Goal: Information Seeking & Learning: Learn about a topic

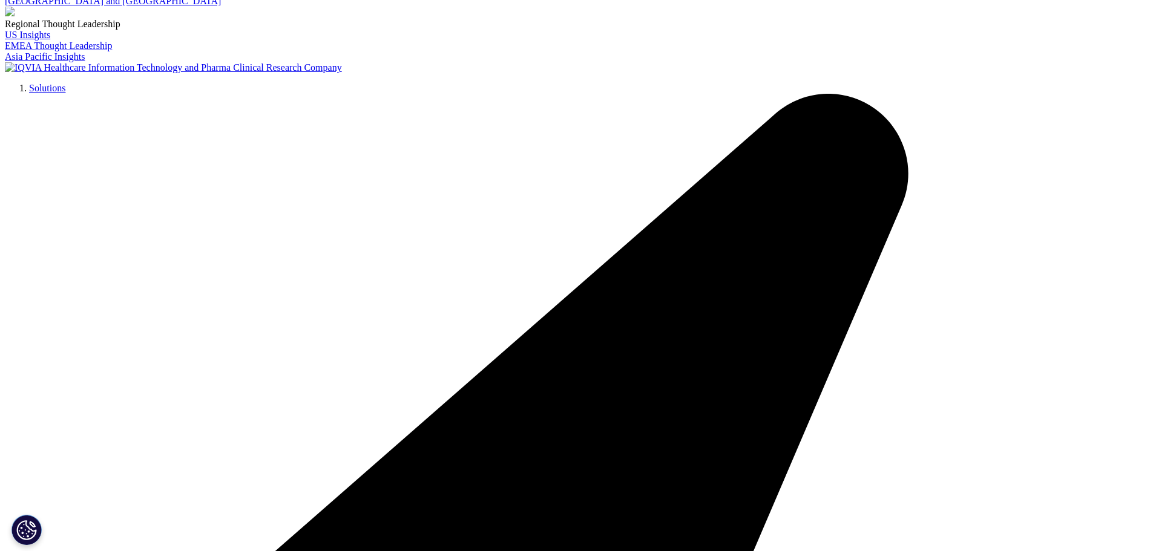
scroll to position [182, 0]
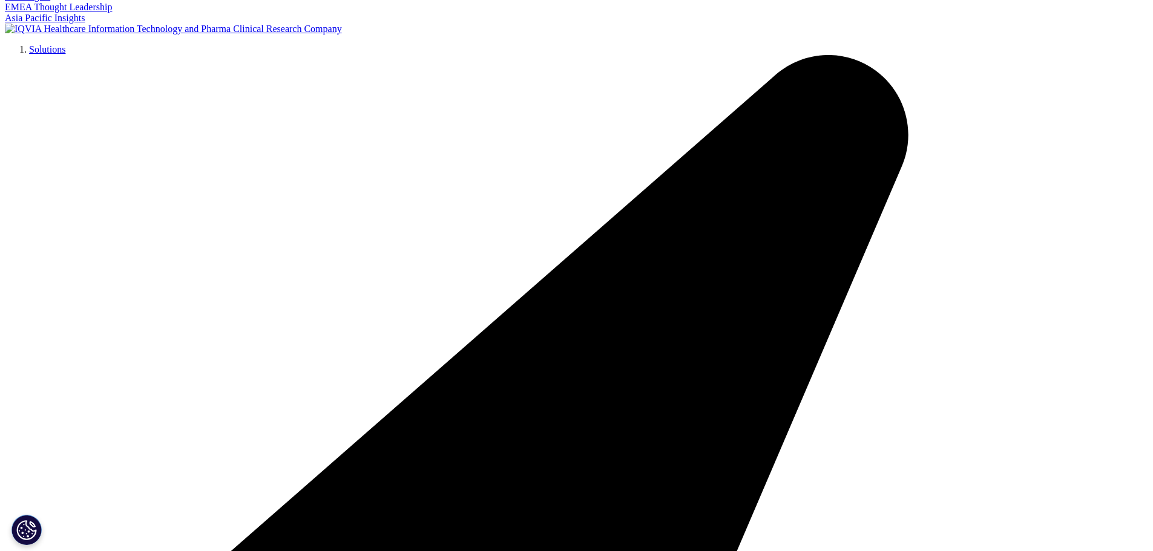
drag, startPoint x: 474, startPoint y: 252, endPoint x: 517, endPoint y: 257, distance: 43.2
copy p "GTC Paris"
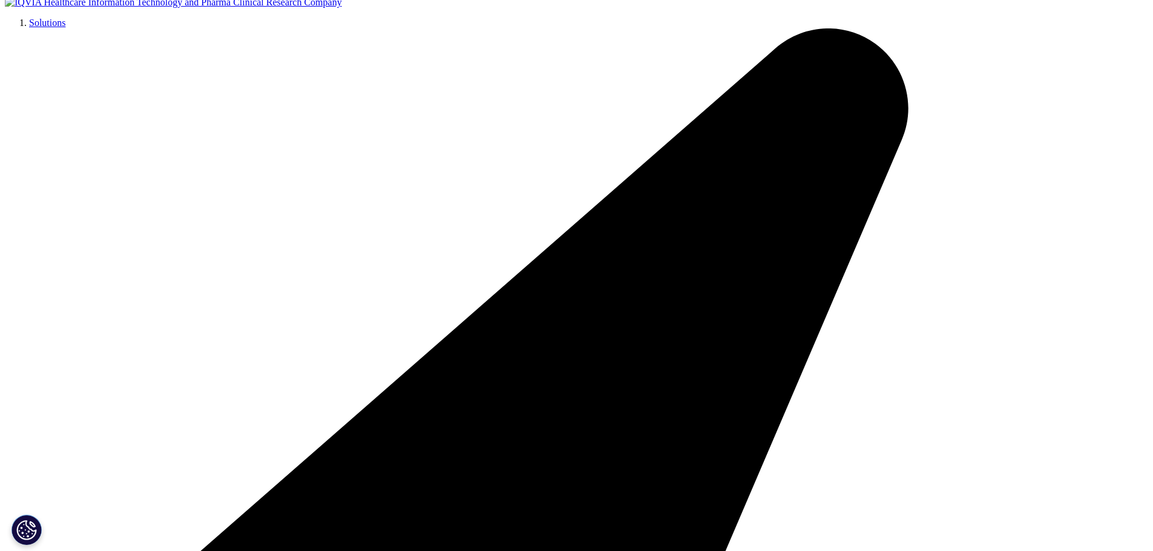
scroll to position [121, 0]
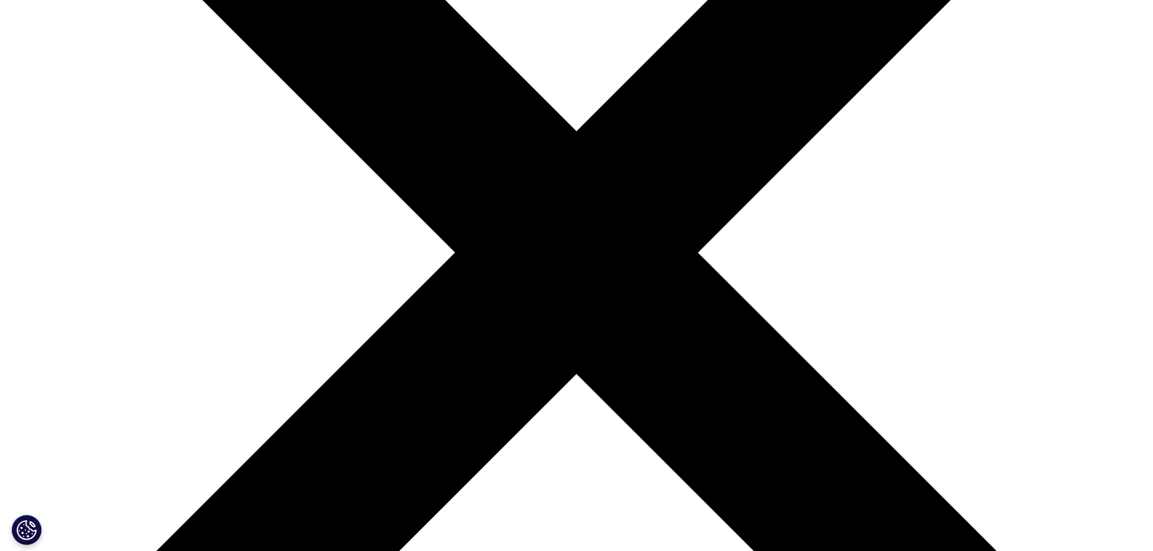
scroll to position [363, 0]
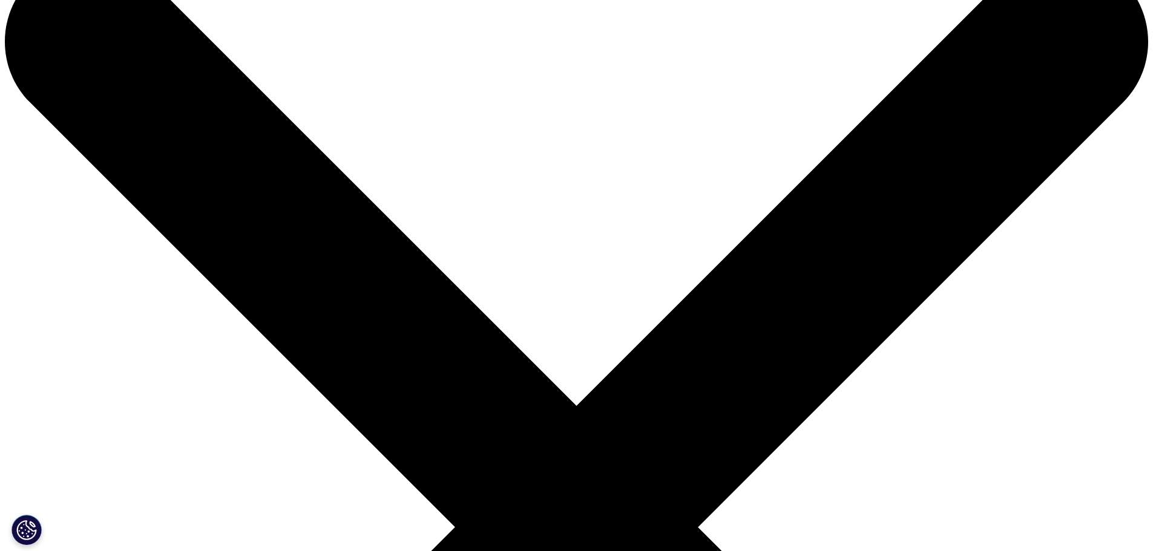
scroll to position [61, 0]
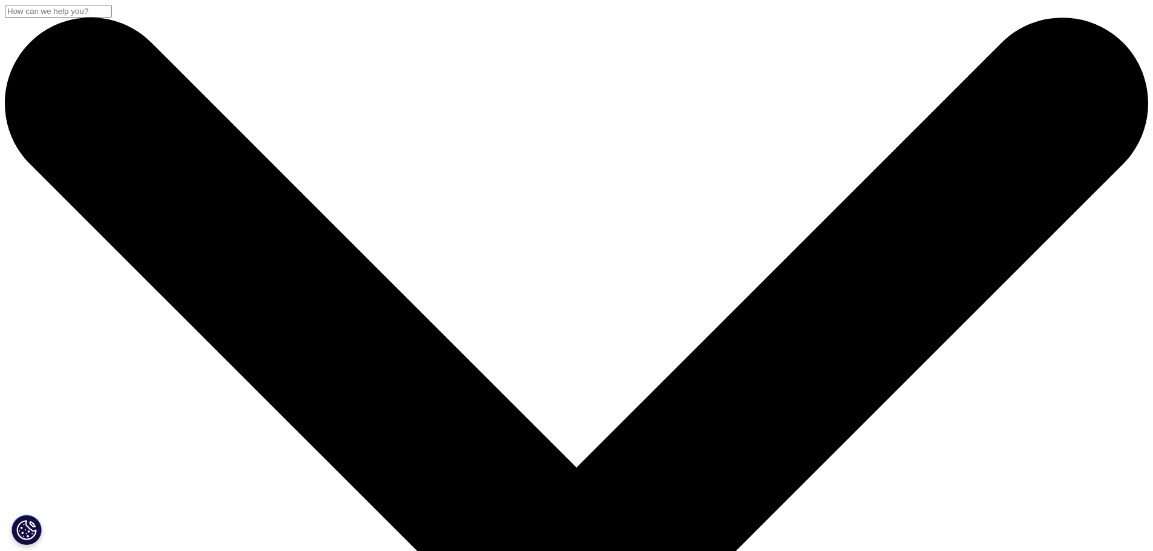
scroll to position [295, 0]
